Goal: Information Seeking & Learning: Learn about a topic

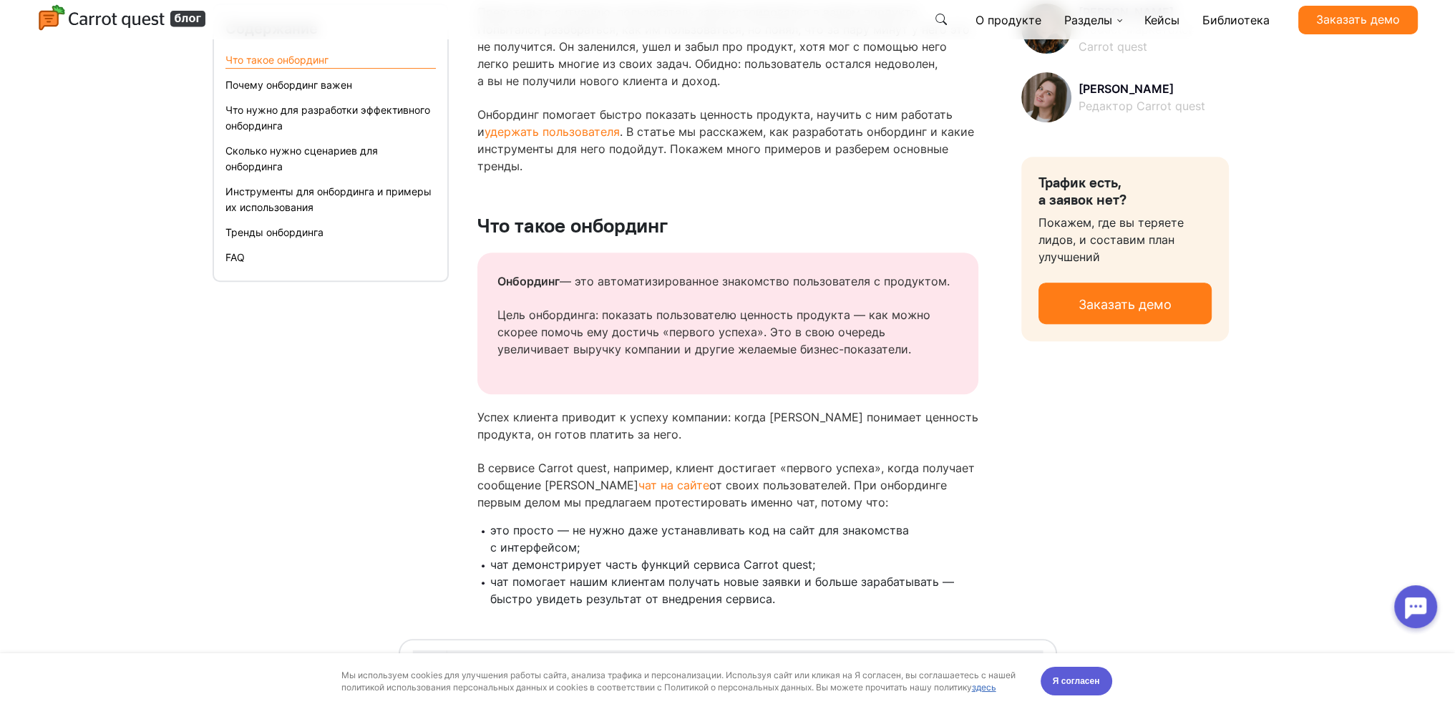
scroll to position [859, 0]
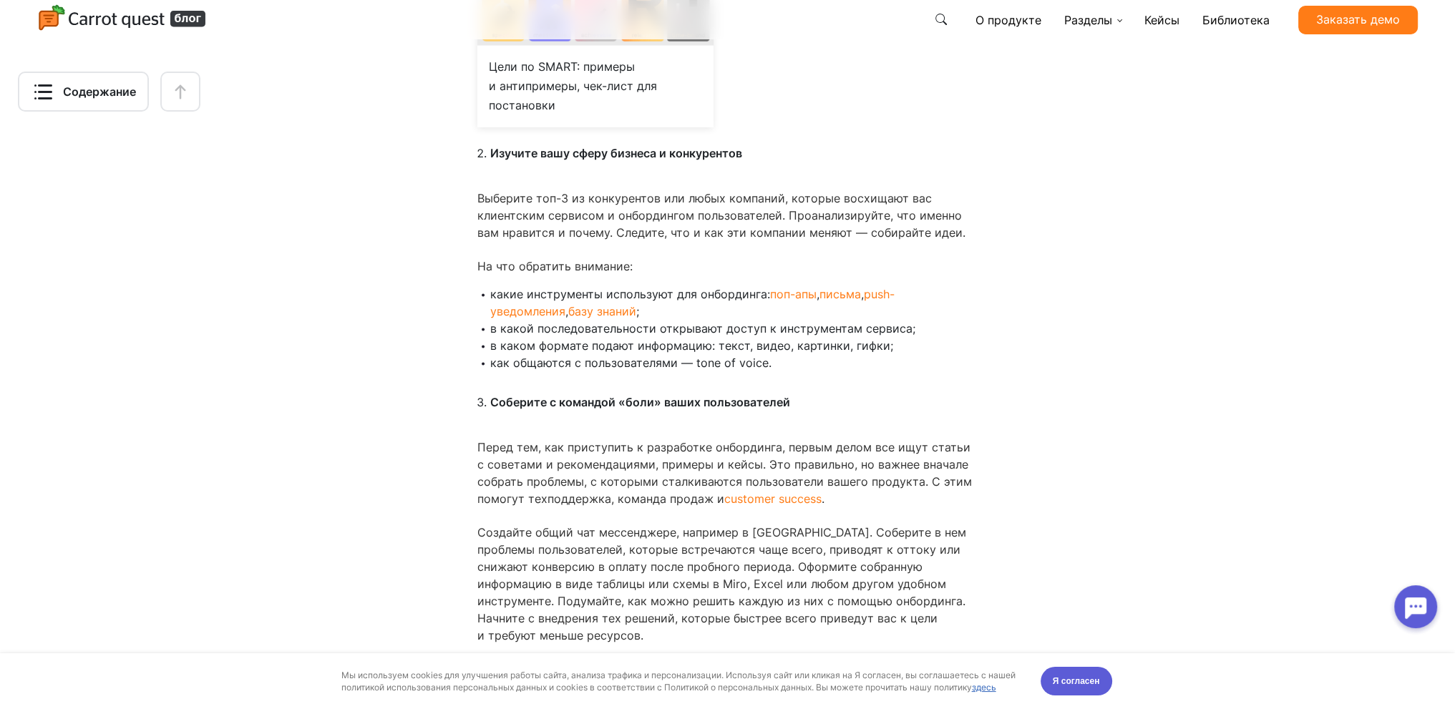
scroll to position [4057, 0]
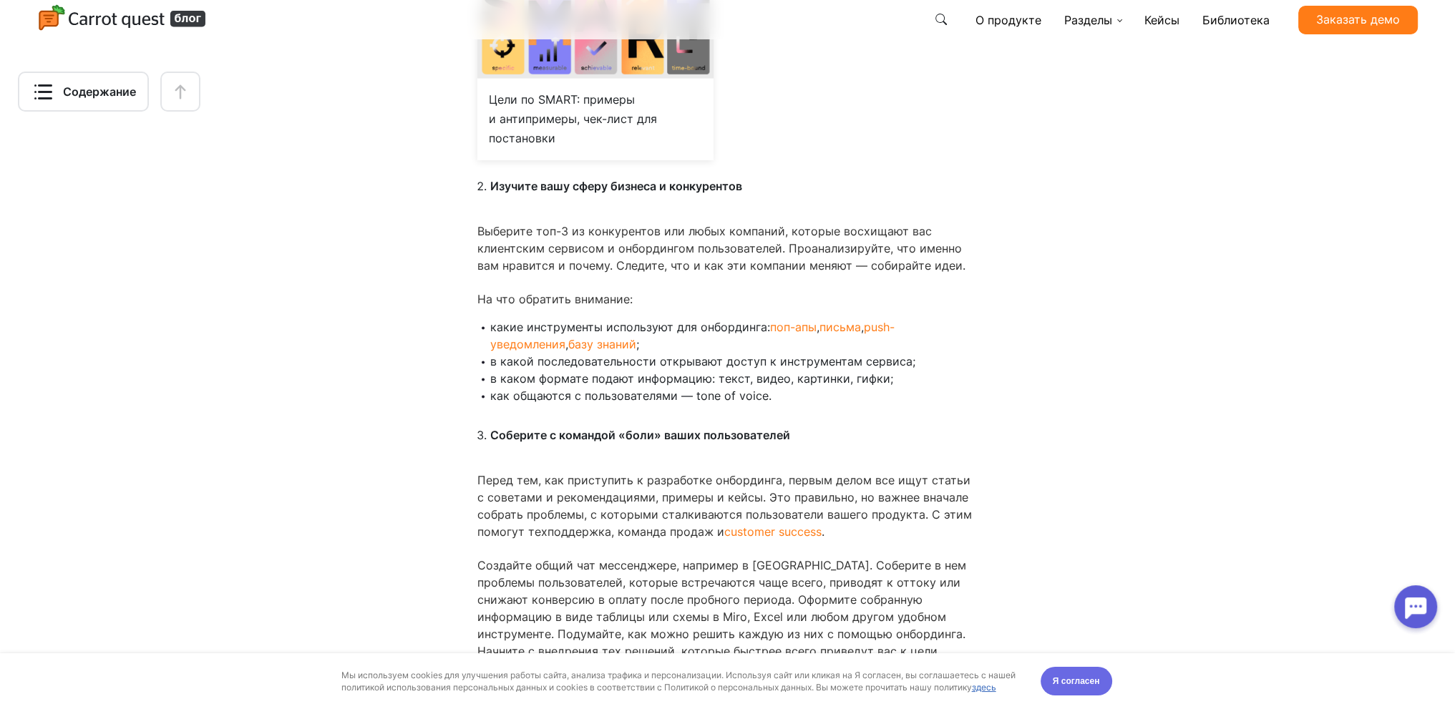
click at [1086, 684] on span "Я согласен" at bounding box center [1076, 681] width 47 height 14
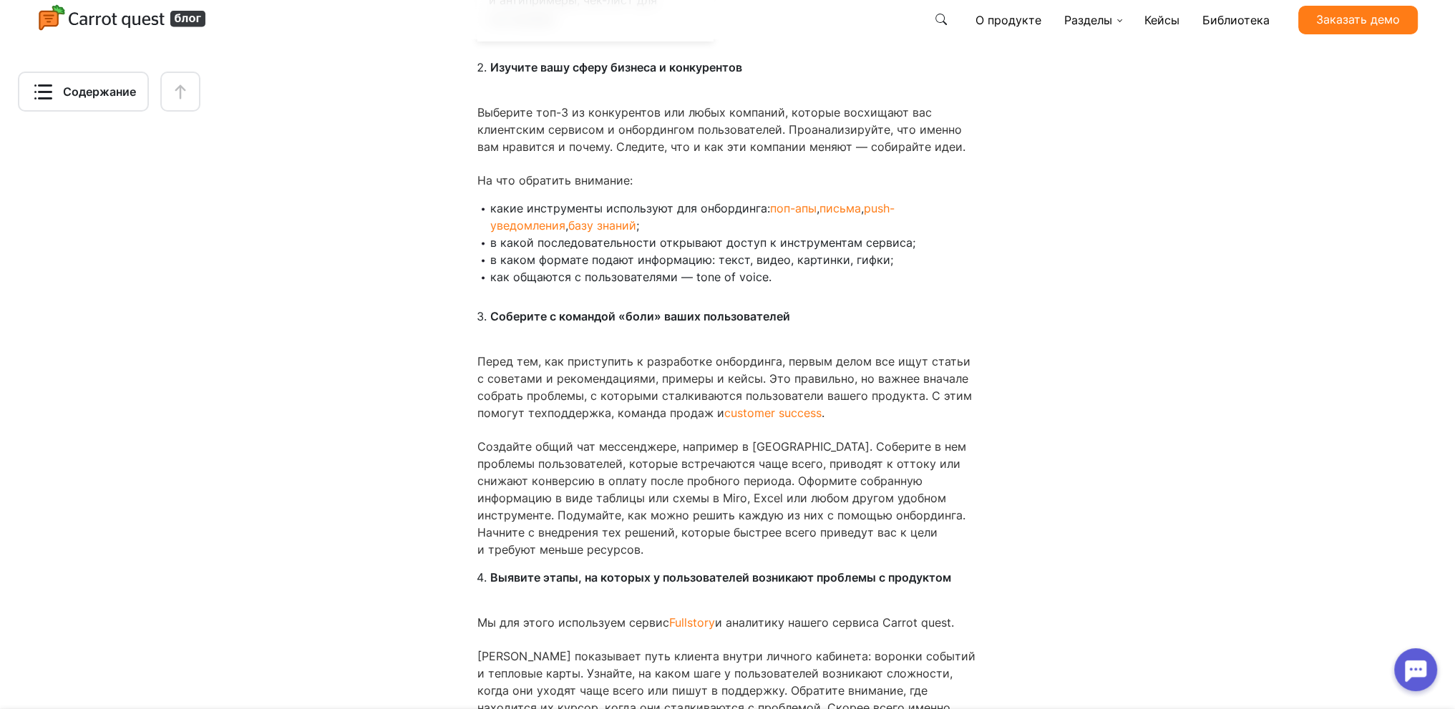
scroll to position [4200, 0]
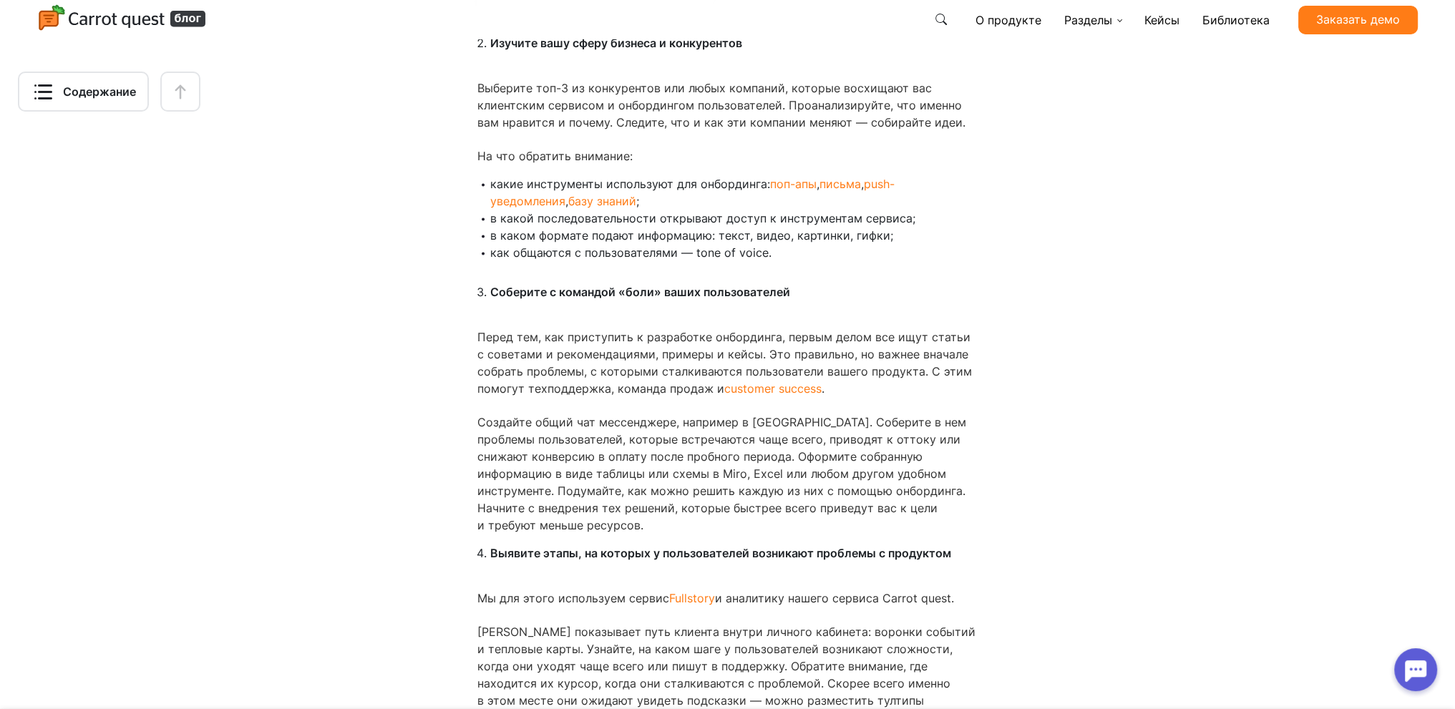
click at [784, 382] on link "customer success" at bounding box center [772, 389] width 97 height 14
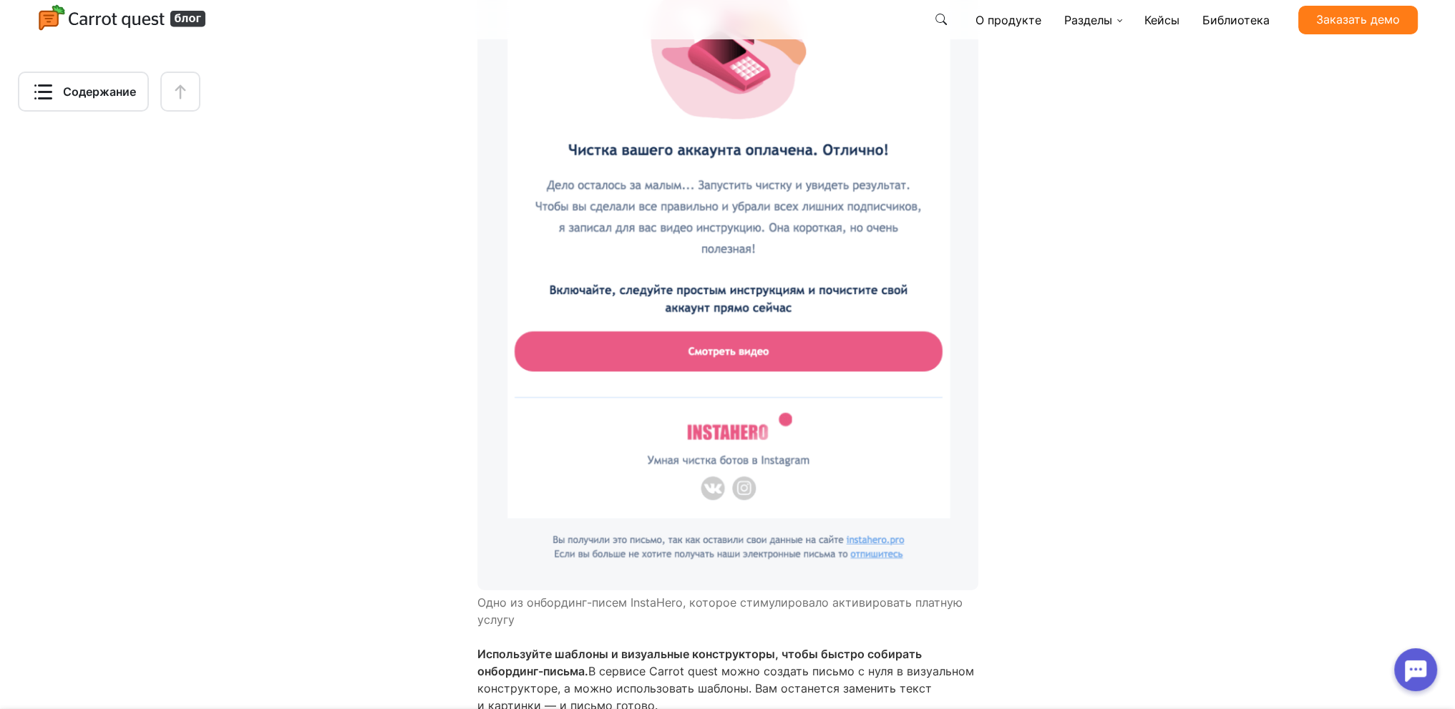
scroll to position [14364, 0]
